Goal: Task Accomplishment & Management: Complete application form

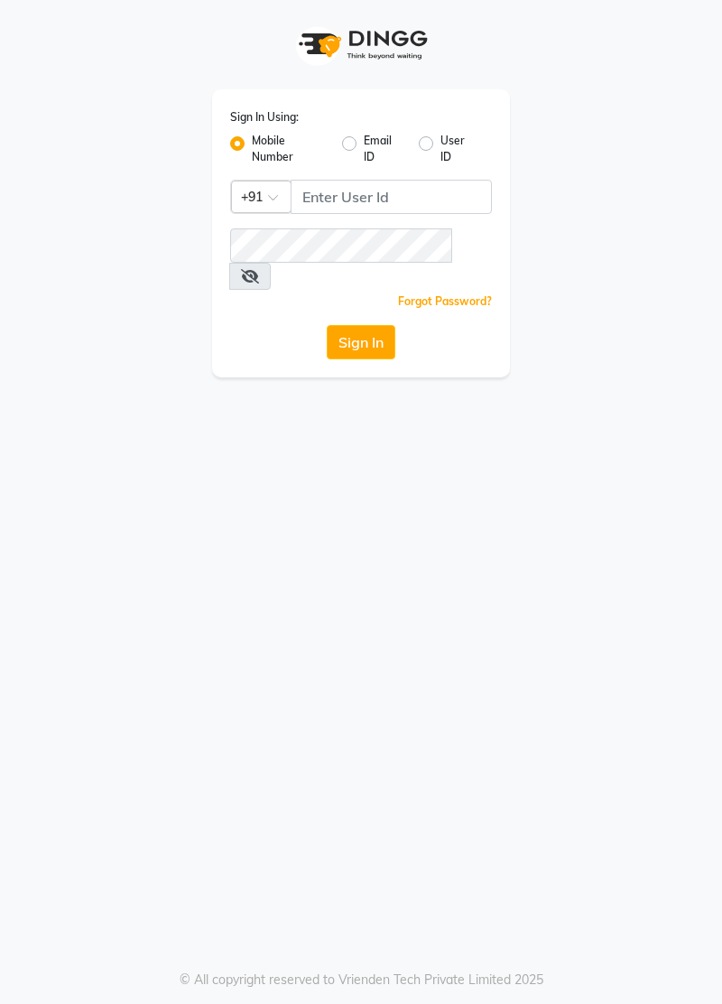
click at [444, 149] on label "User ID" at bounding box center [458, 149] width 37 height 32
click at [444, 144] on input "User ID" at bounding box center [446, 139] width 12 height 12
radio input "true"
click at [252, 148] on label "Mobile Number" at bounding box center [290, 149] width 76 height 32
click at [252, 144] on input "Mobile Number" at bounding box center [258, 139] width 12 height 12
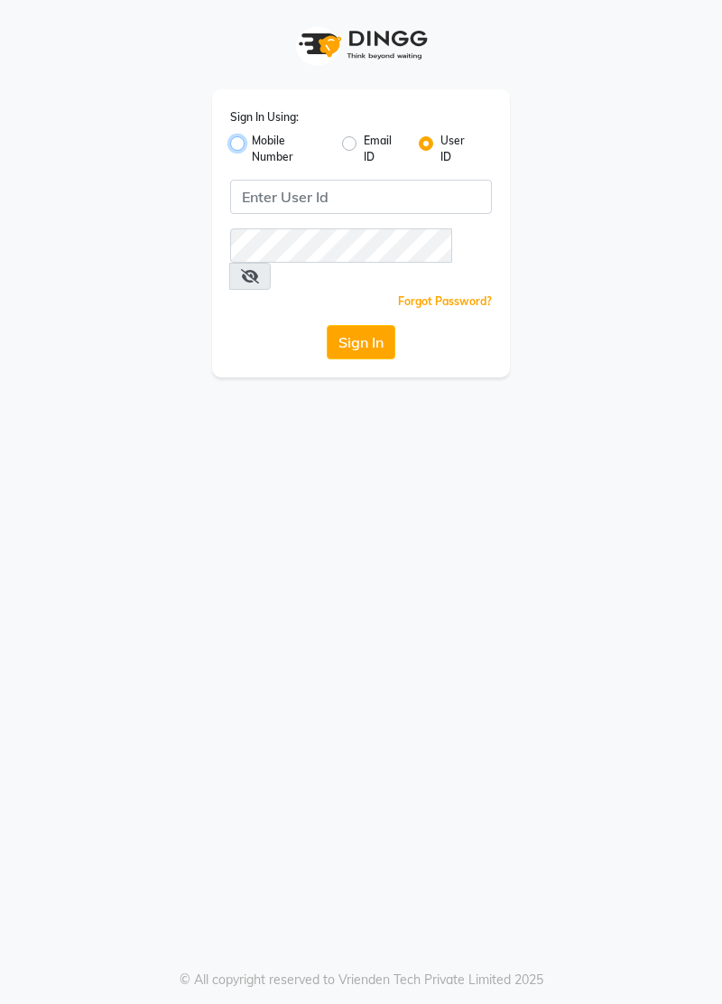
radio input "true"
radio input "false"
